Goal: Task Accomplishment & Management: Use online tool/utility

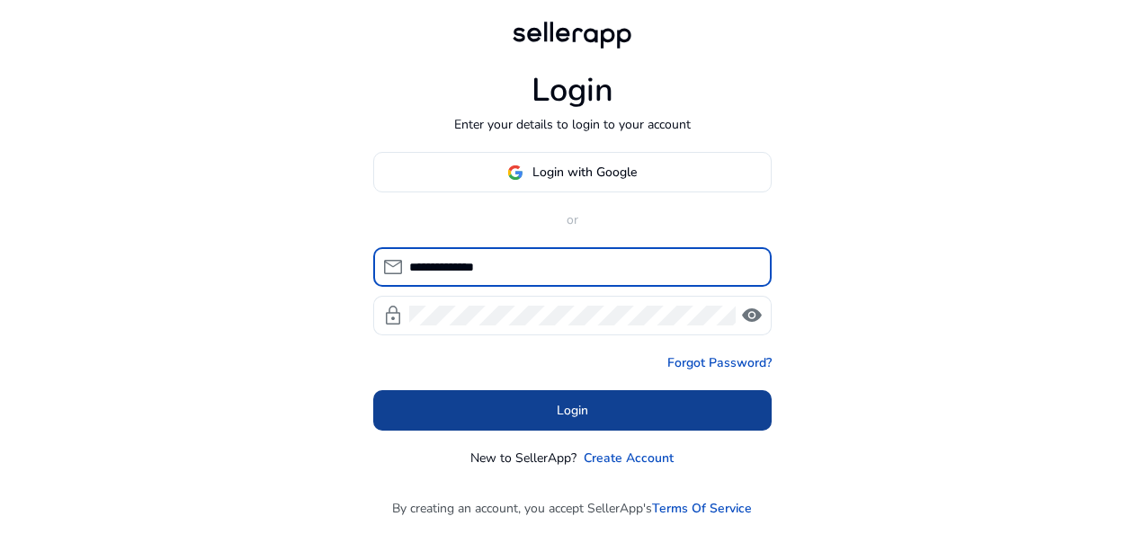
click at [554, 403] on span at bounding box center [572, 410] width 398 height 43
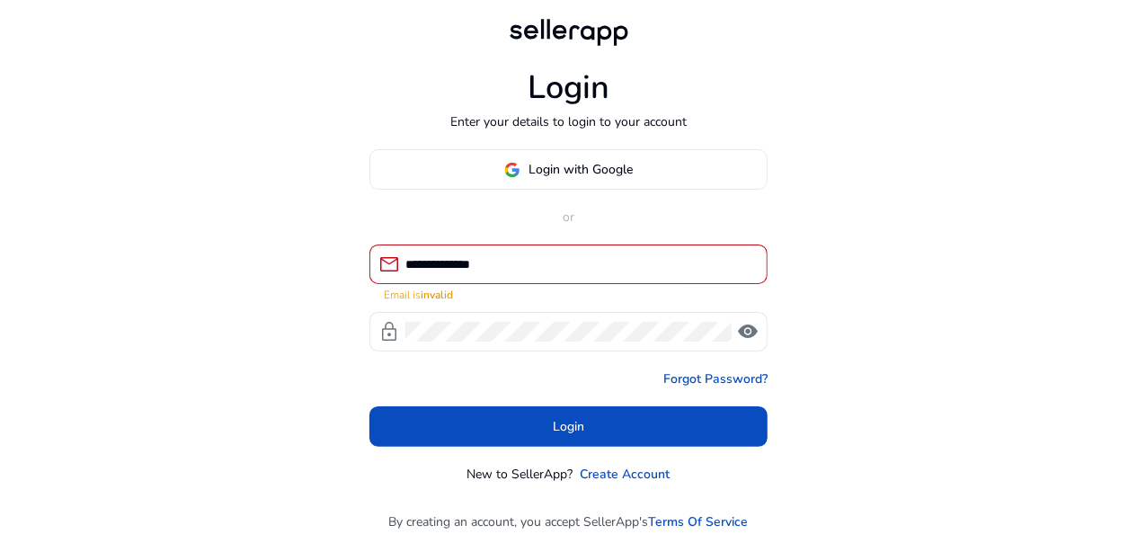
scroll to position [4, 0]
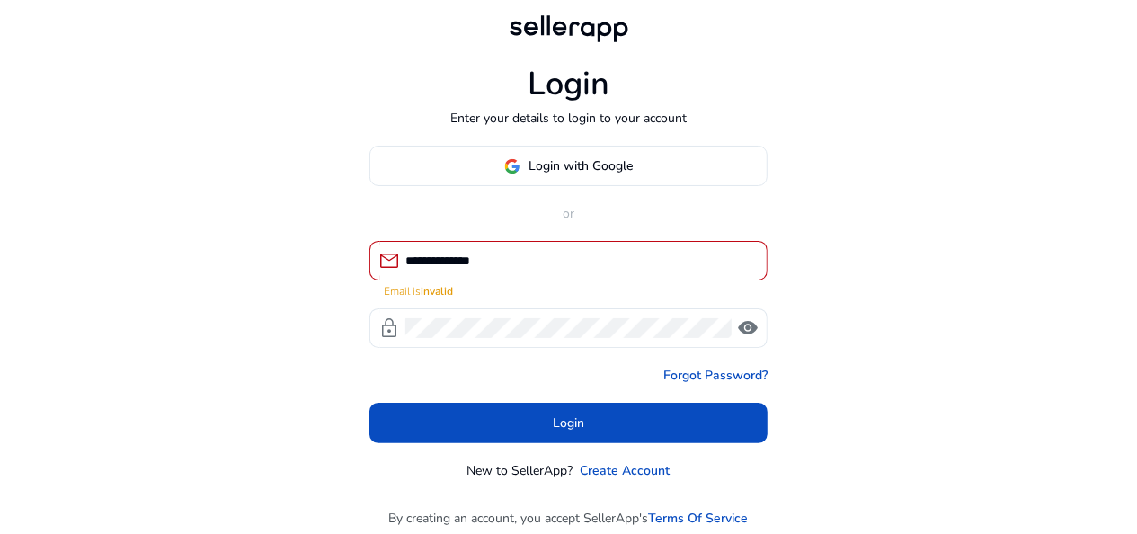
click at [611, 263] on input "**********" at bounding box center [579, 261] width 348 height 20
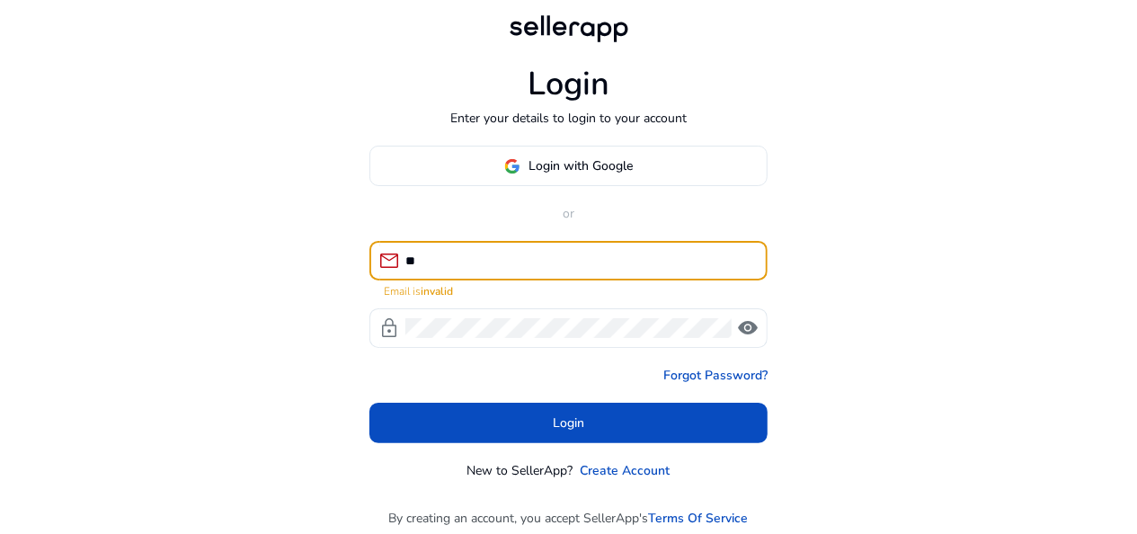
type input "*"
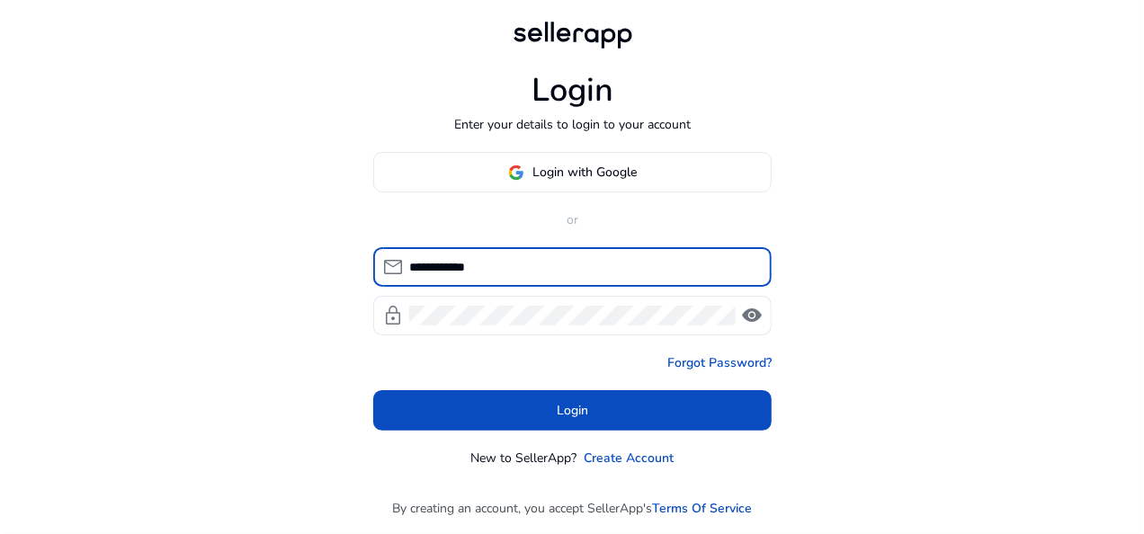
scroll to position [0, 0]
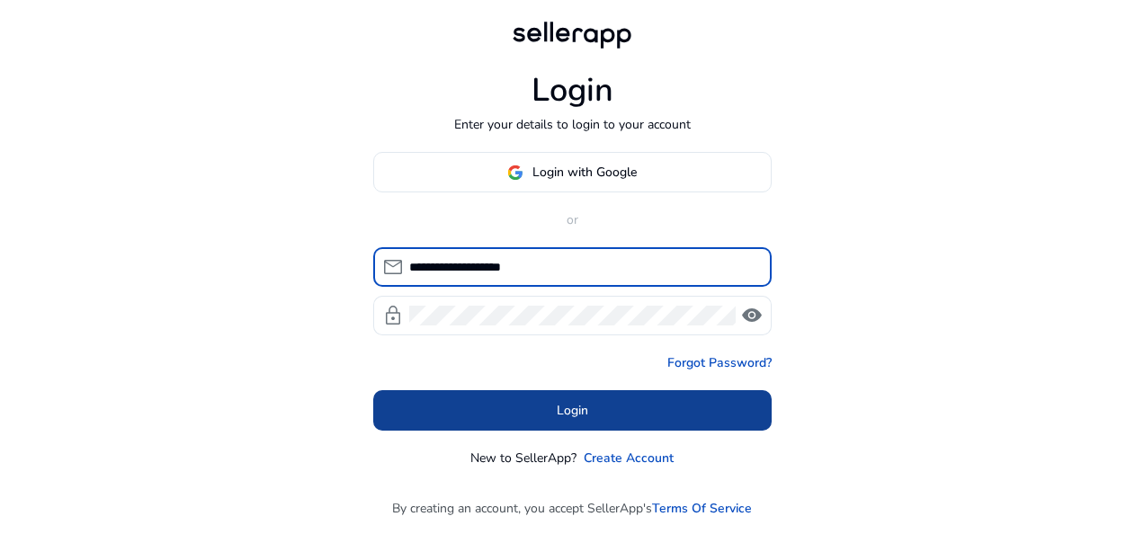
type input "**********"
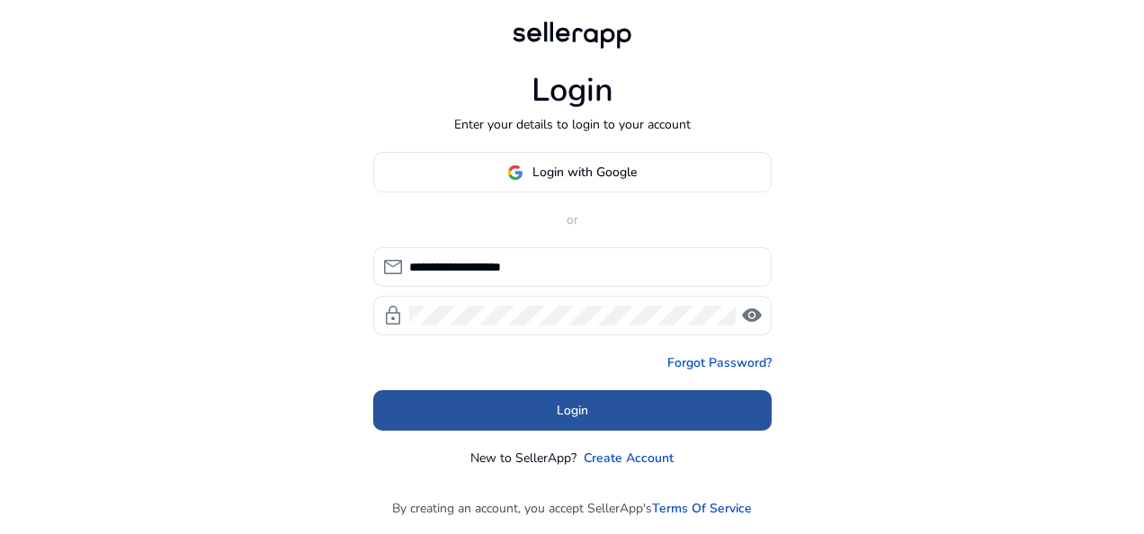
click at [512, 406] on span at bounding box center [572, 410] width 398 height 43
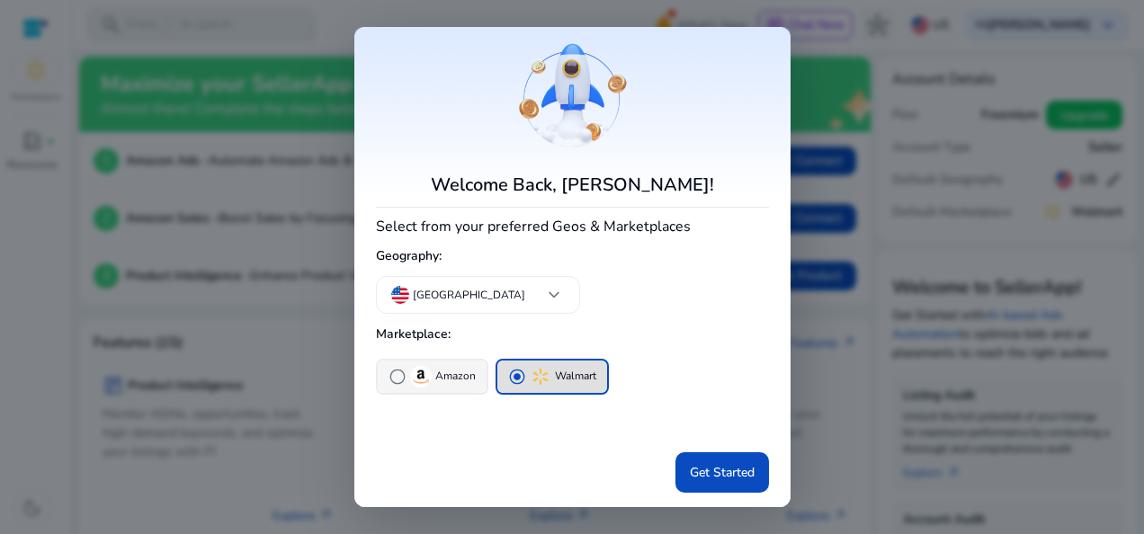
click at [388, 390] on button "radio_button_unchecked Amazon" at bounding box center [432, 376] width 109 height 32
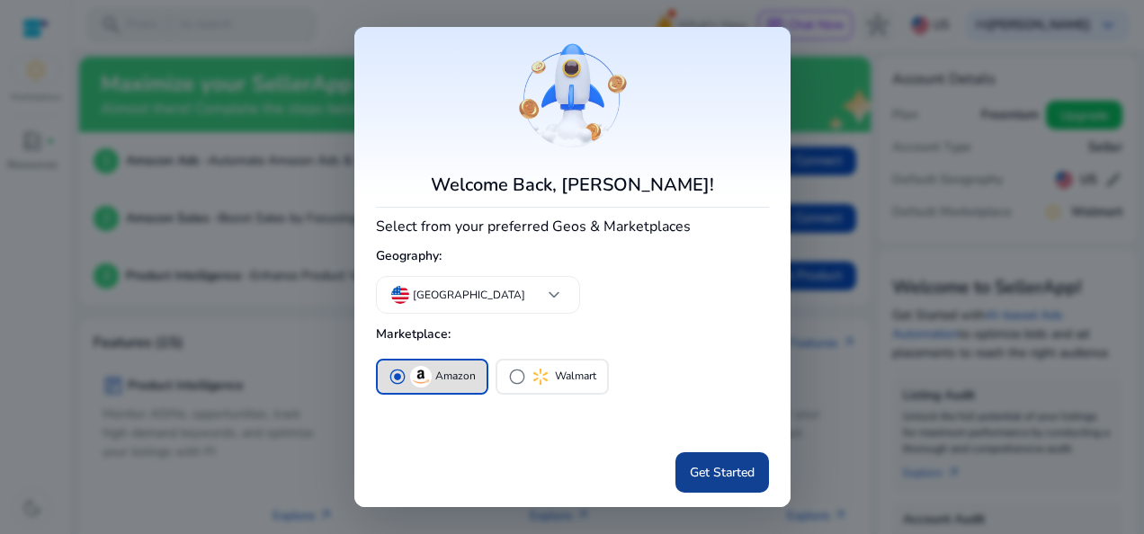
click at [717, 474] on span "Get Started" at bounding box center [722, 472] width 65 height 19
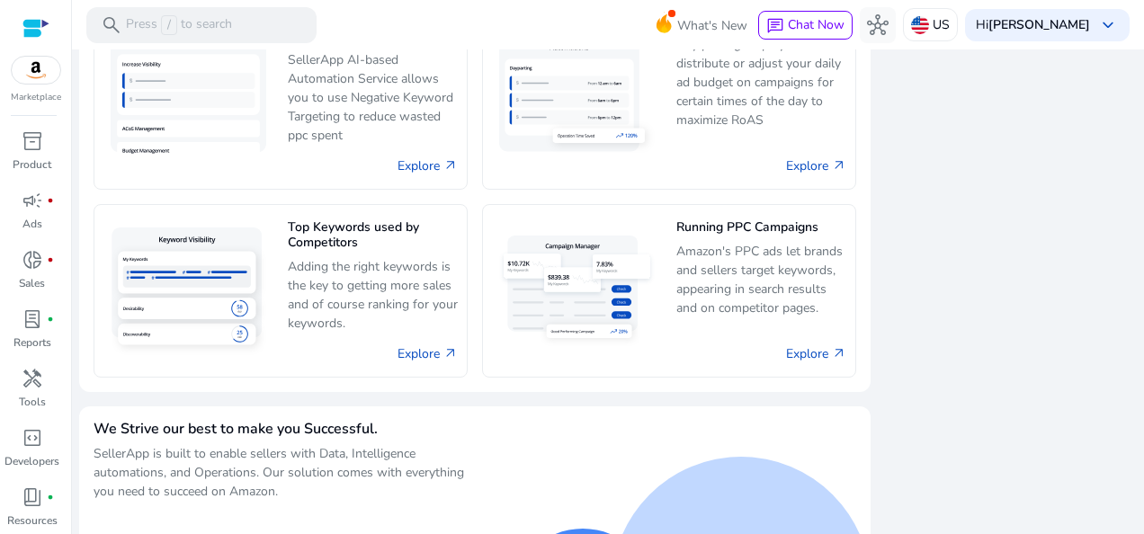
scroll to position [1234, 0]
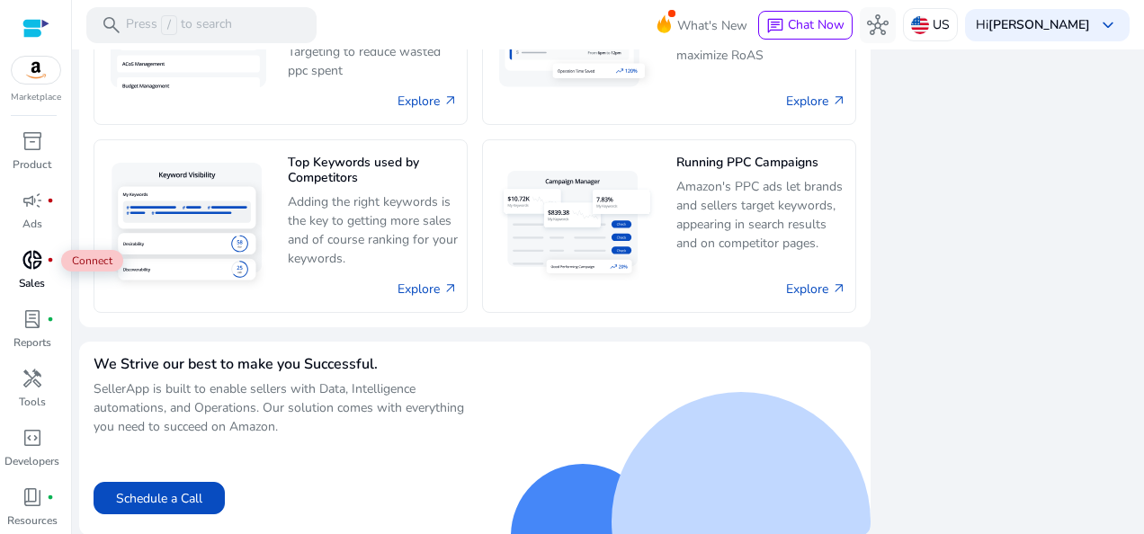
click at [32, 264] on span "donut_small" at bounding box center [33, 260] width 22 height 22
